Goal: Register for event/course

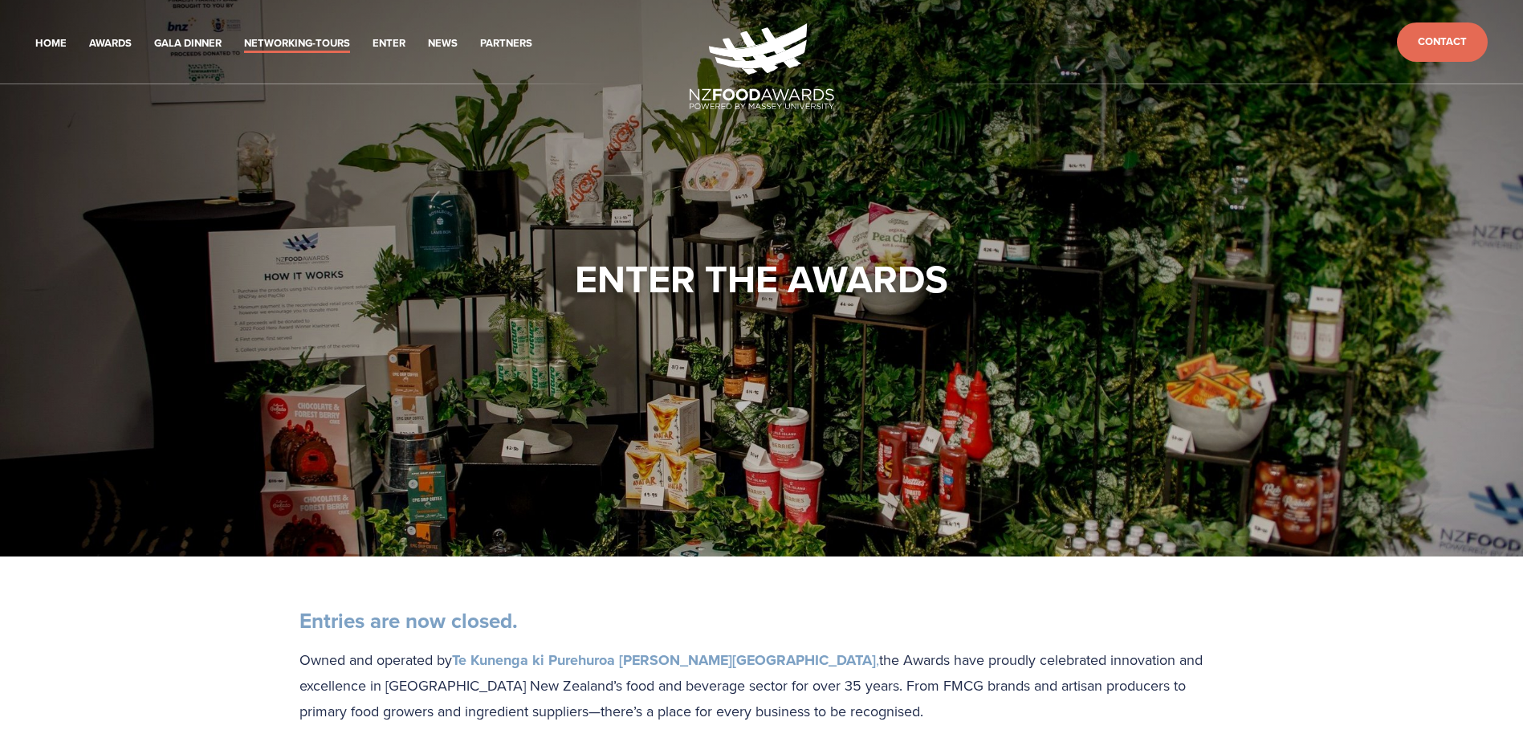
click at [315, 47] on link "Networking-Tours" at bounding box center [297, 44] width 106 height 18
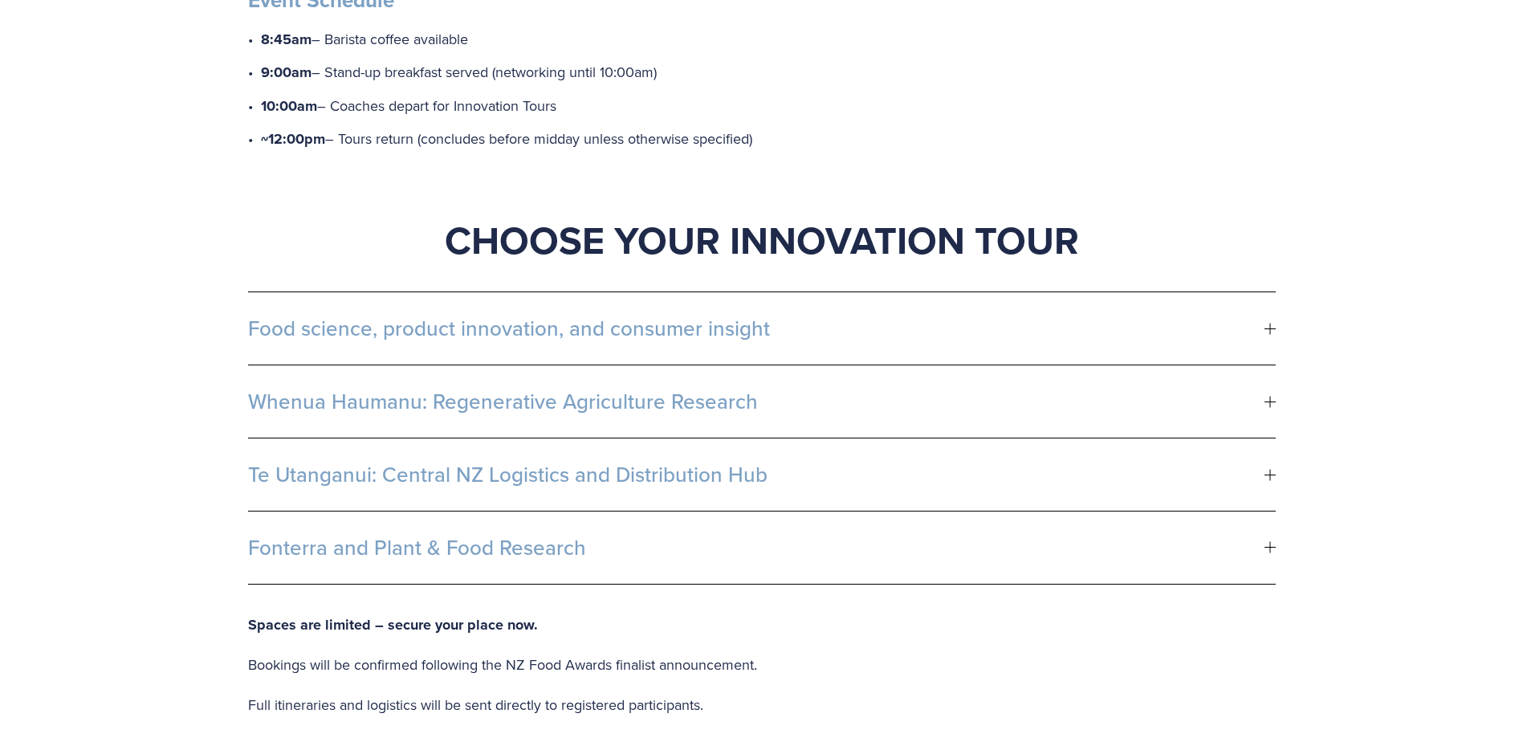
scroll to position [803, 0]
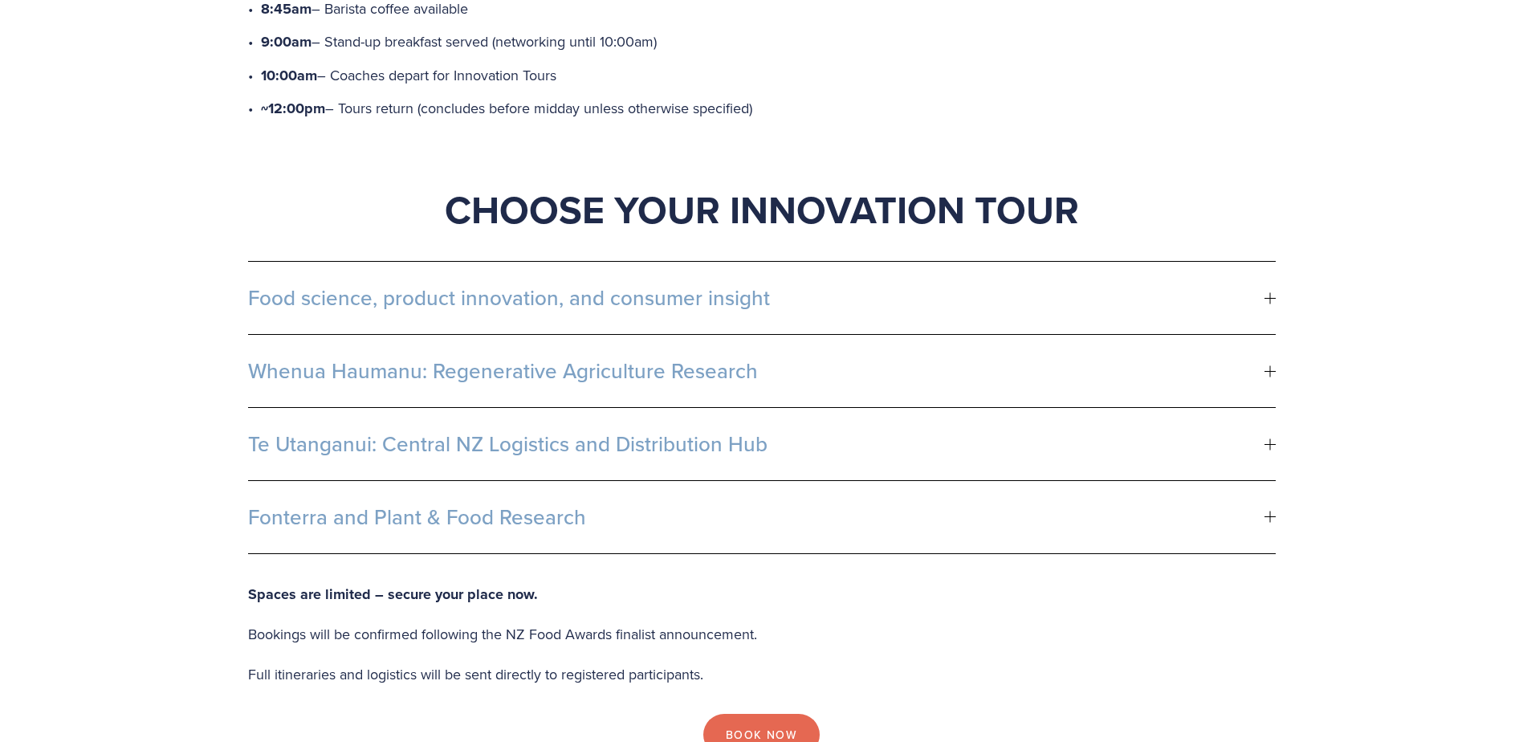
click at [587, 505] on span "Fonterra and Plant & Food Research" at bounding box center [756, 517] width 1016 height 24
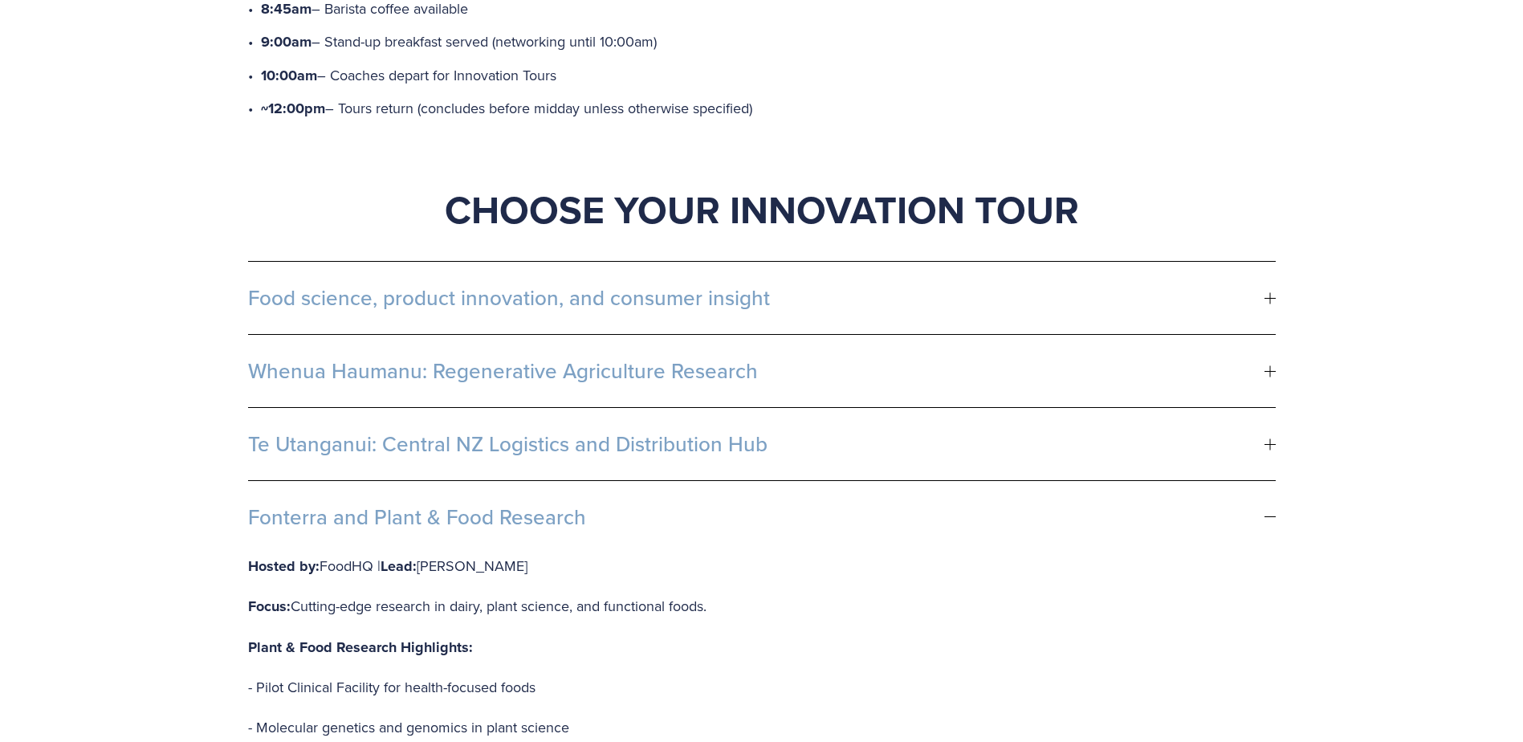
click at [645, 359] on span "Whenua Haumanu: Regenerative Agriculture Research" at bounding box center [756, 371] width 1016 height 24
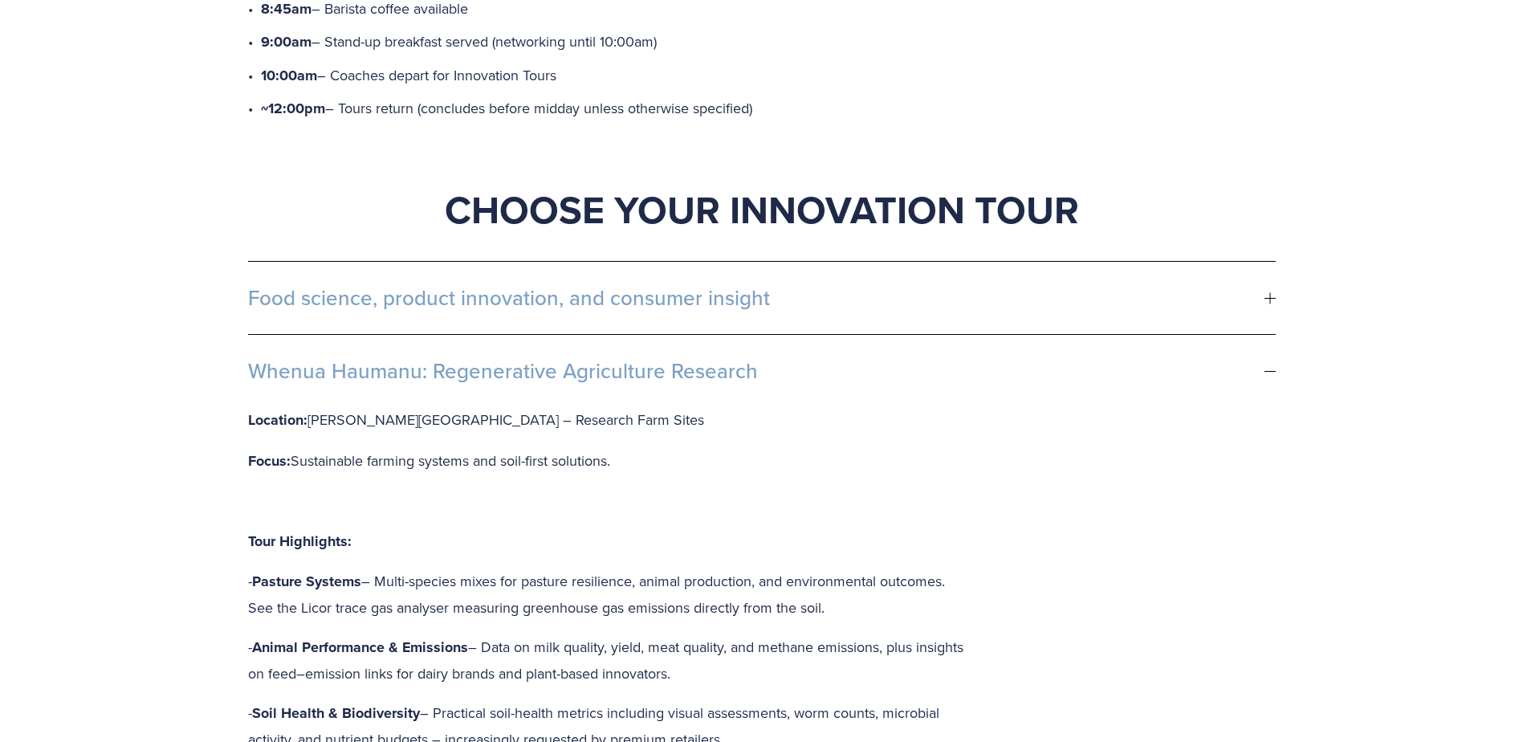
click at [657, 286] on span "Food science, product innovation, and consumer insight" at bounding box center [756, 298] width 1016 height 24
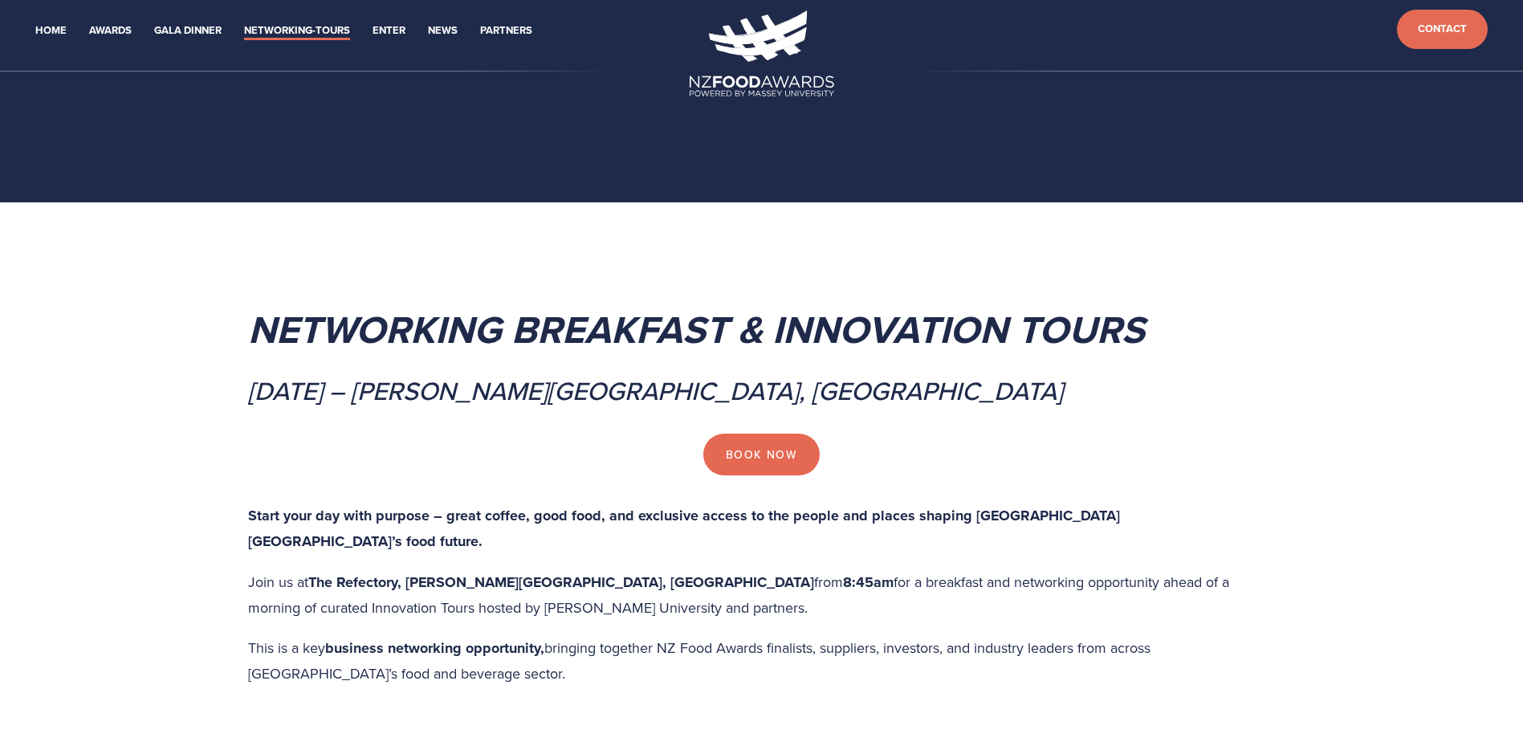
scroll to position [0, 0]
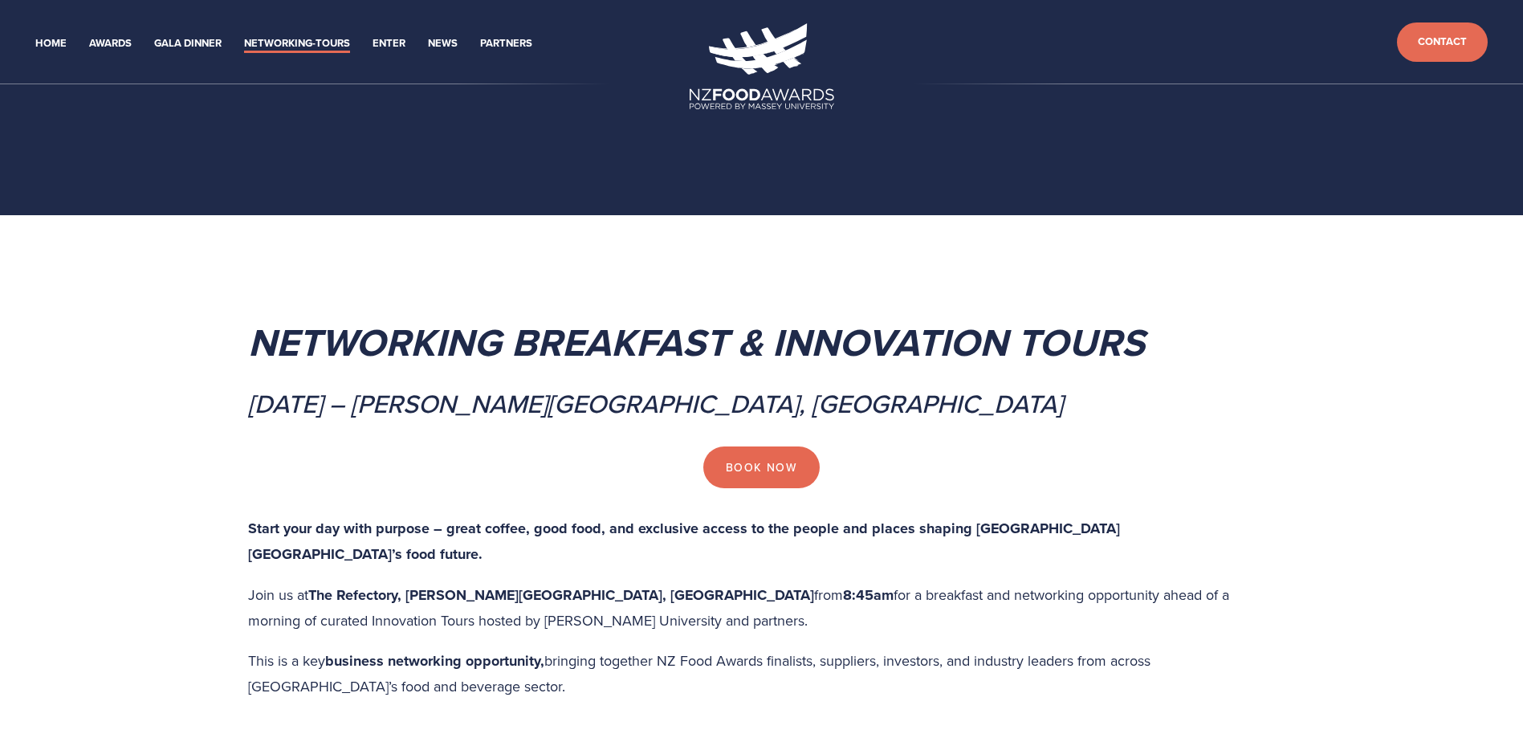
click at [948, 393] on em "[DATE] – [PERSON_NAME][GEOGRAPHIC_DATA], [GEOGRAPHIC_DATA]" at bounding box center [655, 402] width 815 height 37
